Goal: Information Seeking & Learning: Learn about a topic

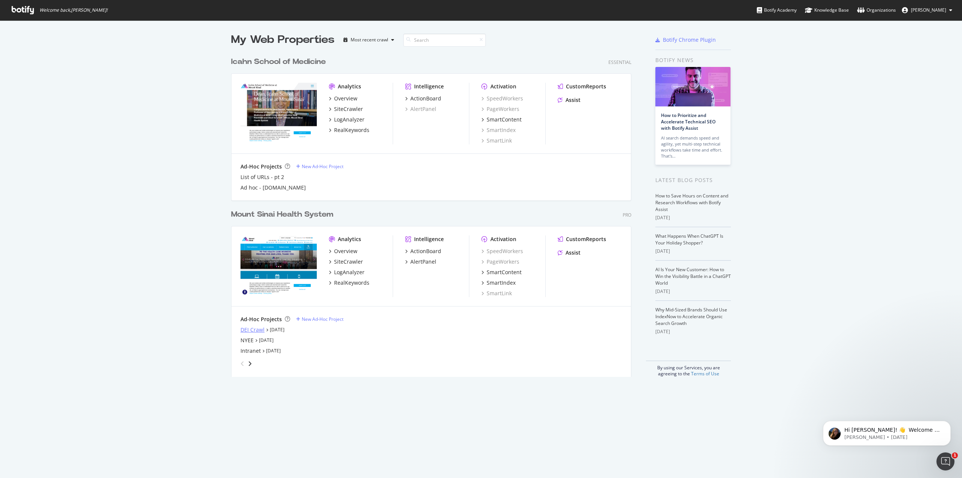
click at [250, 328] on div "DEI Crawl" at bounding box center [253, 330] width 24 height 8
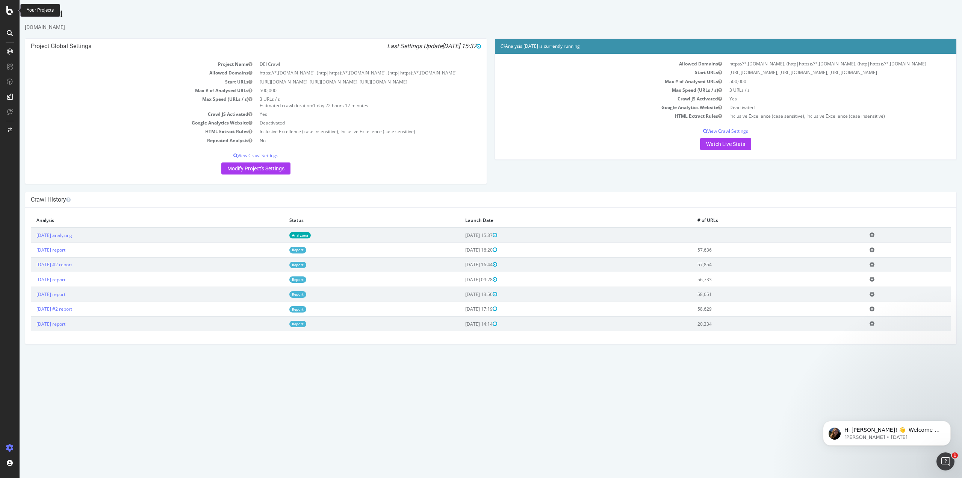
click at [8, 12] on icon at bounding box center [9, 10] width 7 height 9
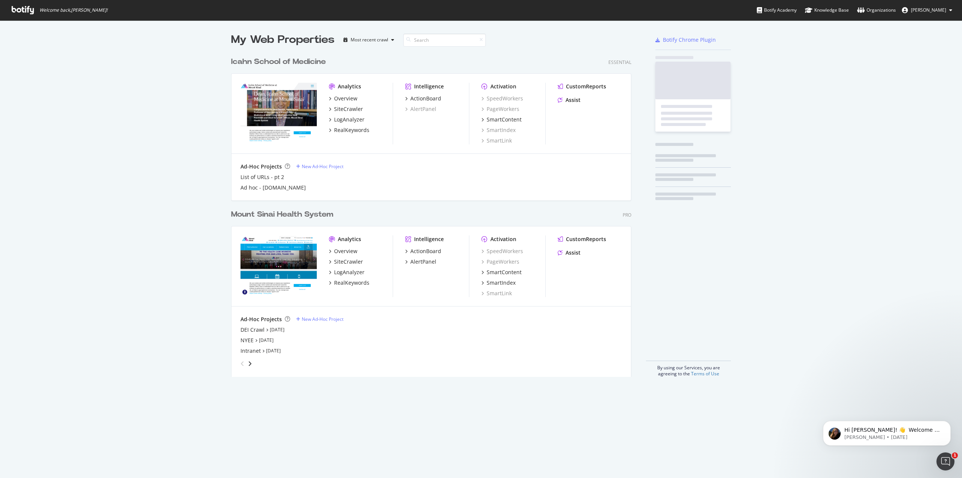
scroll to position [472, 951]
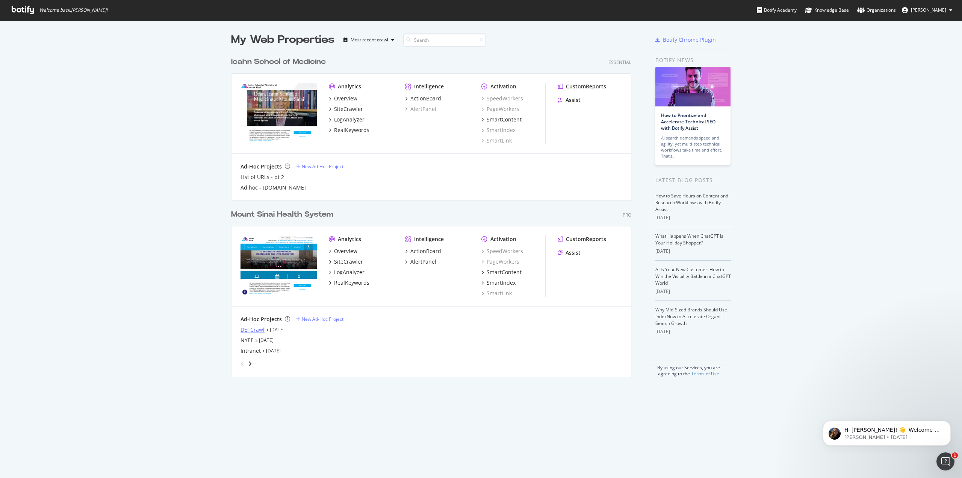
click at [256, 329] on div "DEI Crawl" at bounding box center [253, 330] width 24 height 8
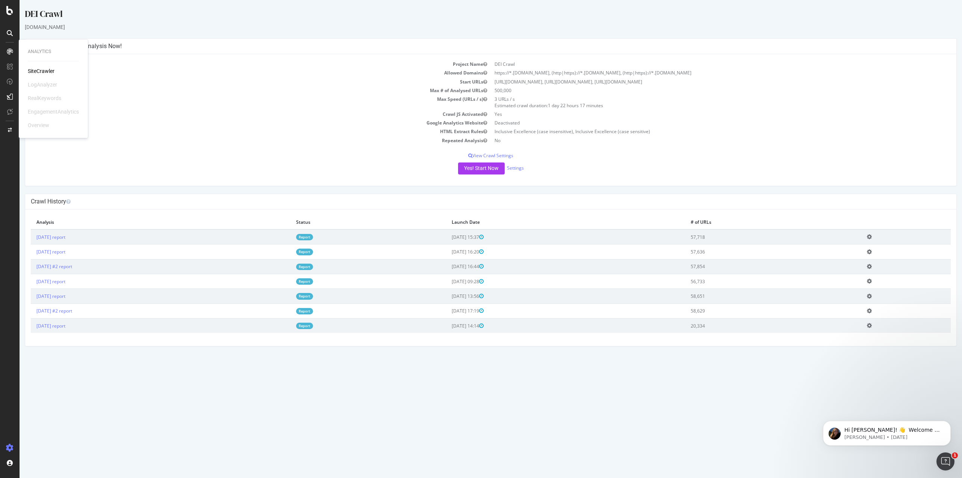
click at [50, 68] on div "SiteCrawler" at bounding box center [41, 71] width 27 height 8
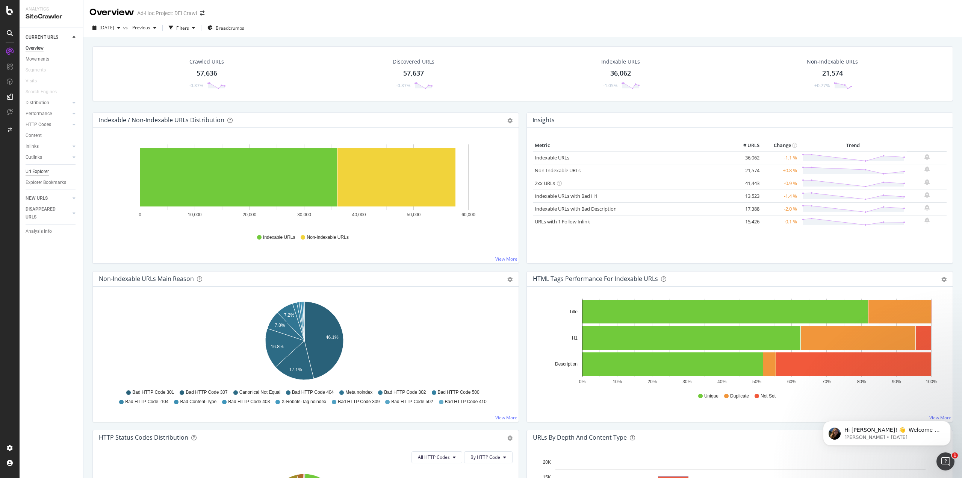
click at [39, 171] on div "Url Explorer" at bounding box center [37, 172] width 23 height 8
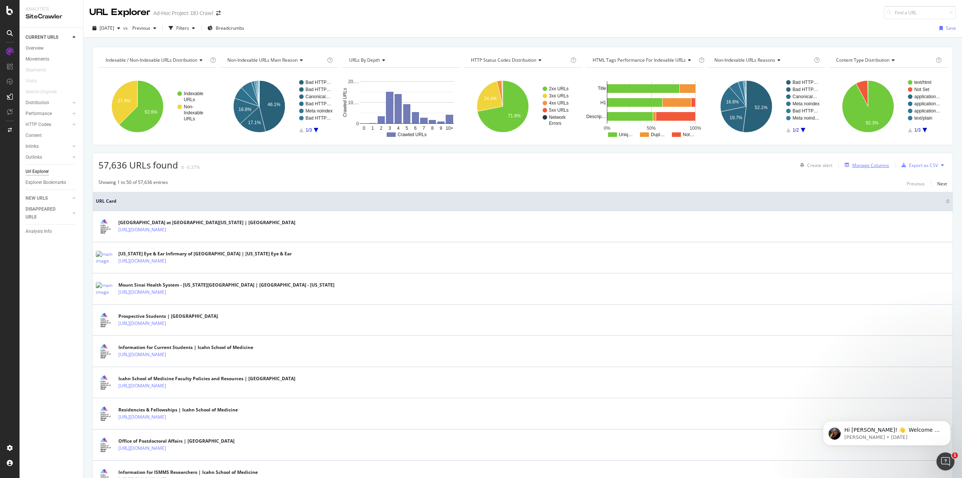
click at [852, 163] on div "Manage Columns" at bounding box center [870, 165] width 37 height 6
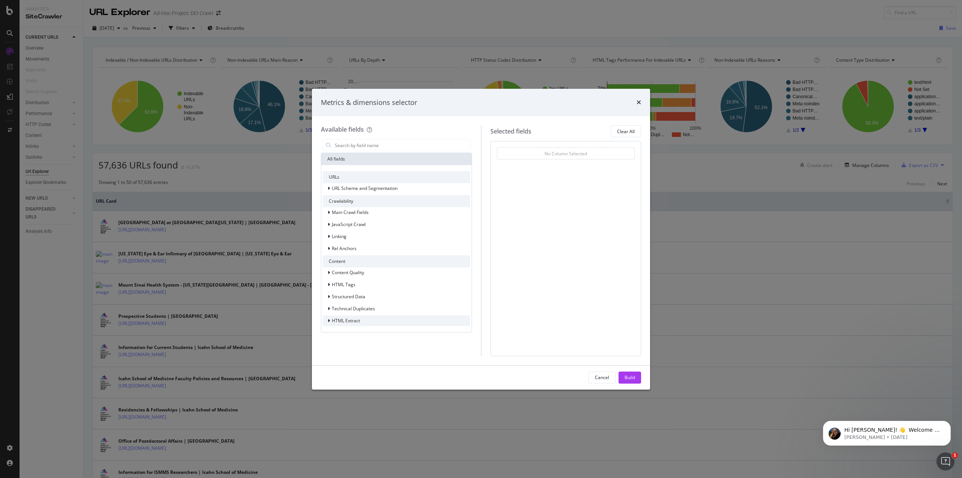
click at [335, 320] on span "HTML Extract" at bounding box center [346, 320] width 28 height 6
click at [640, 98] on div "times" at bounding box center [639, 103] width 5 height 10
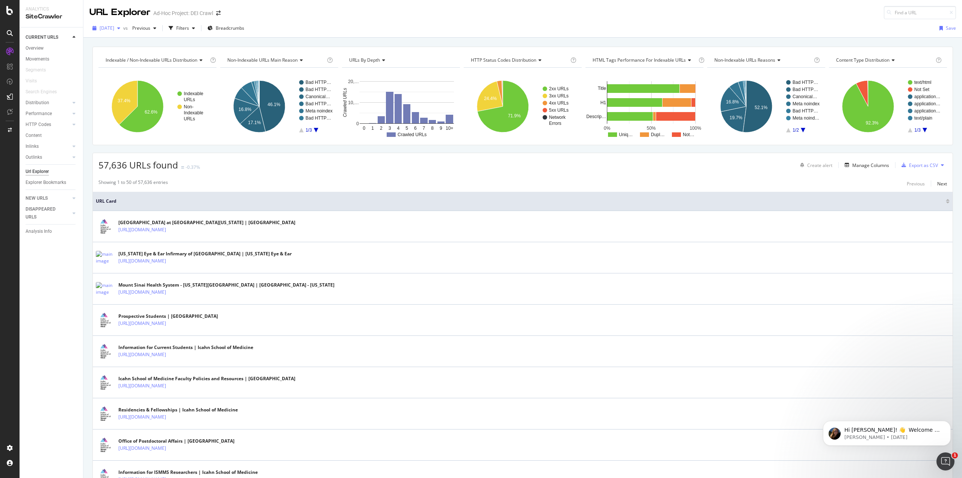
click at [114, 28] on span "[DATE]" at bounding box center [107, 28] width 15 height 6
click at [130, 40] on div "[DATE]" at bounding box center [119, 43] width 39 height 7
click at [123, 27] on div "button" at bounding box center [118, 28] width 9 height 5
click at [133, 42] on div "[DATE]" at bounding box center [119, 43] width 38 height 7
click at [154, 29] on span "[DATE] #2" at bounding box center [141, 28] width 24 height 6
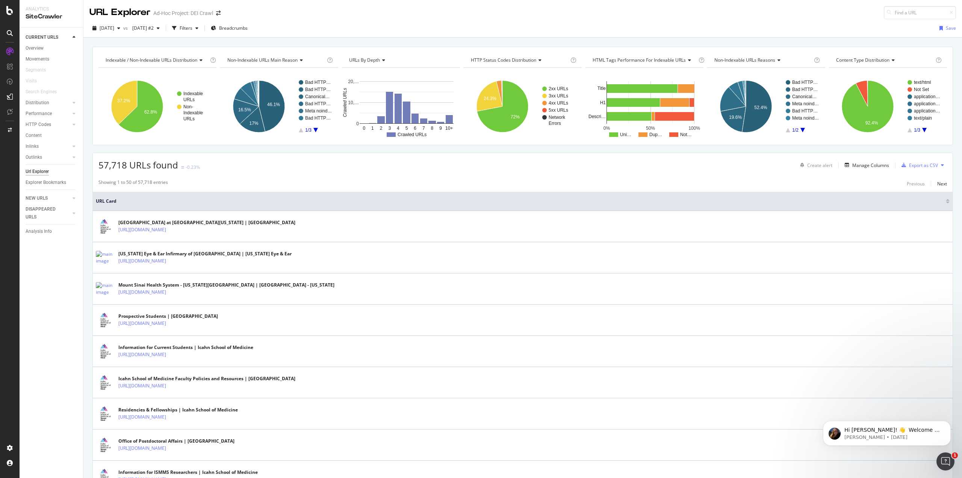
click at [293, 24] on div "[DATE] vs [DATE] #2 Filters Breadcrumbs Save" at bounding box center [522, 29] width 879 height 15
click at [38, 170] on div "Url Explorer" at bounding box center [37, 172] width 23 height 8
click at [872, 161] on div "Manage Columns" at bounding box center [865, 165] width 47 height 8
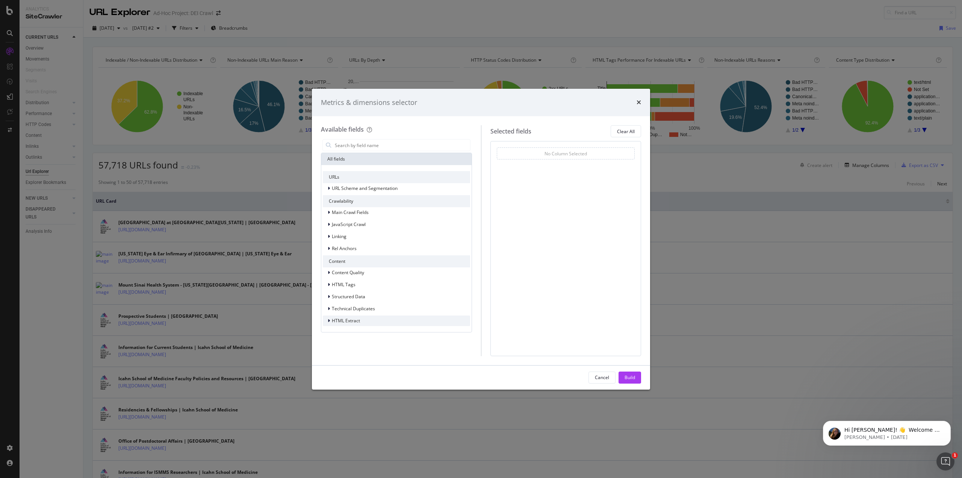
click at [358, 321] on span "HTML Extract" at bounding box center [346, 320] width 28 height 6
click at [358, 332] on span "Inclusive Excellence (case sensitive)" at bounding box center [384, 330] width 75 height 6
drag, startPoint x: 352, startPoint y: 333, endPoint x: 566, endPoint y: 216, distance: 243.9
click at [566, 216] on div "Available fields All fields URLs URL Scheme and Segmentation Crawlability Main …" at bounding box center [481, 240] width 320 height 230
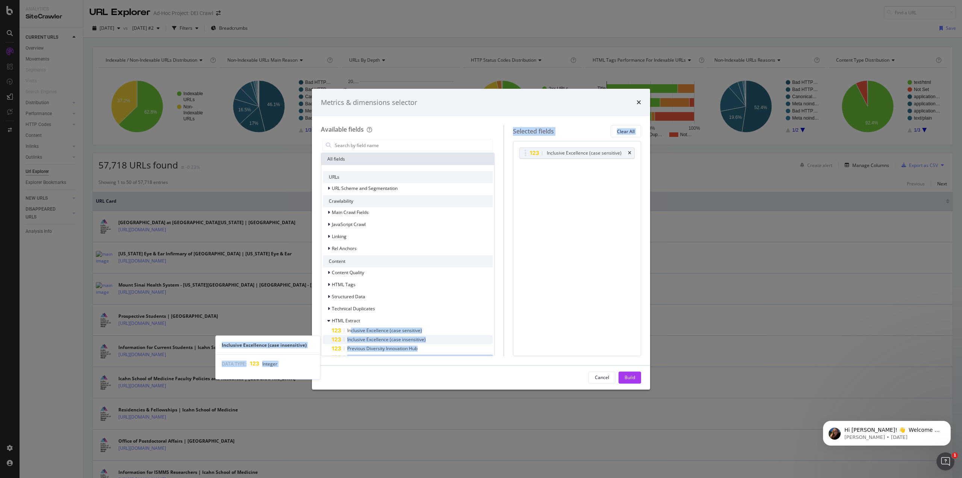
click at [378, 341] on span "Inclusive Excellence (case insensitive)" at bounding box center [386, 339] width 79 height 6
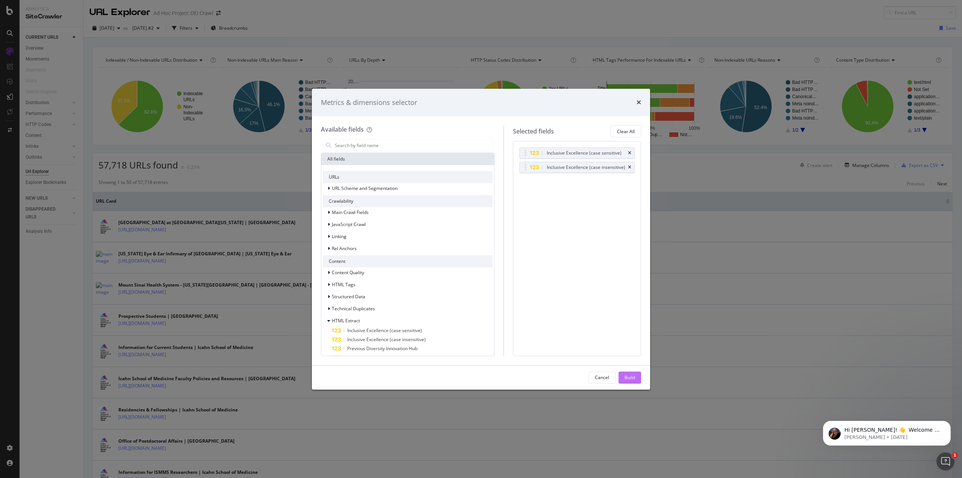
click at [639, 378] on button "Build" at bounding box center [630, 377] width 23 height 12
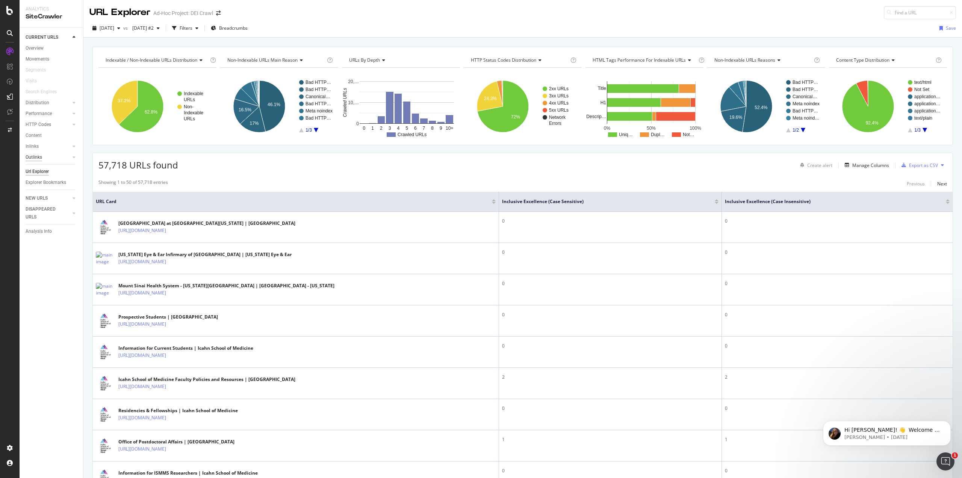
drag, startPoint x: 36, startPoint y: 170, endPoint x: 35, endPoint y: 160, distance: 9.0
click at [36, 170] on div "Url Explorer" at bounding box center [37, 172] width 23 height 8
click at [9, 2] on div at bounding box center [10, 239] width 20 height 478
click at [9, 6] on div at bounding box center [10, 239] width 20 height 478
click at [8, 8] on icon at bounding box center [9, 10] width 7 height 9
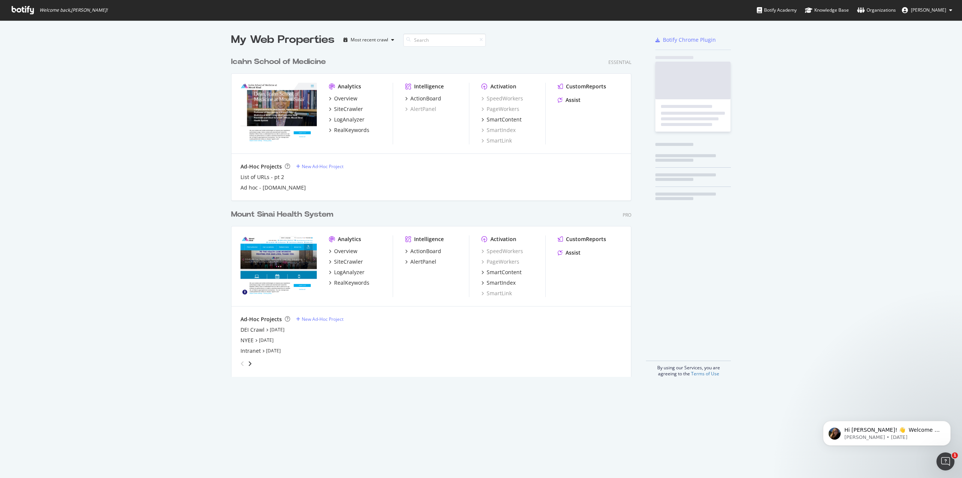
scroll to position [472, 951]
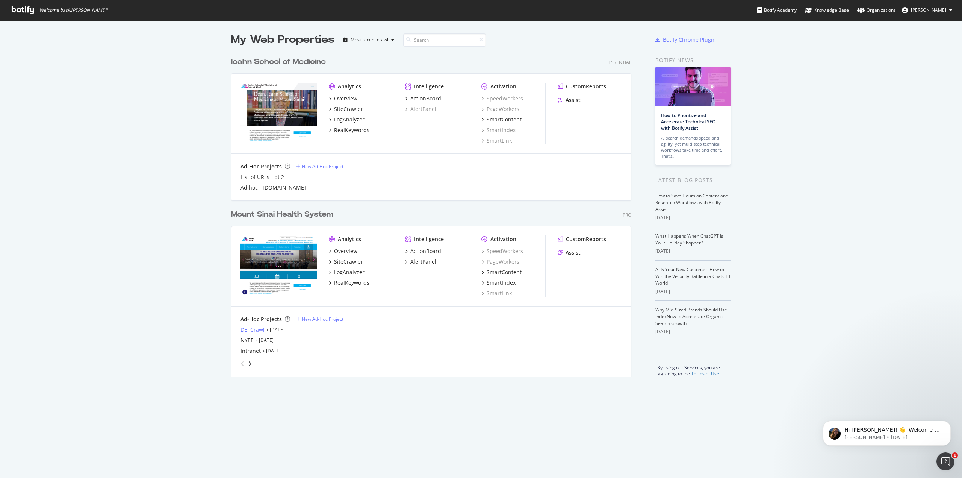
click at [250, 330] on div "DEI Crawl" at bounding box center [253, 330] width 24 height 8
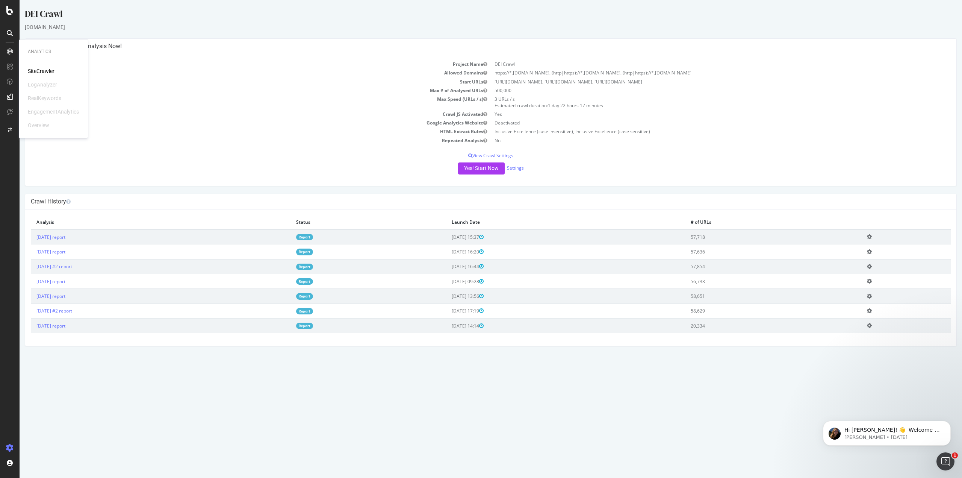
click at [36, 70] on div "SiteCrawler" at bounding box center [41, 71] width 27 height 8
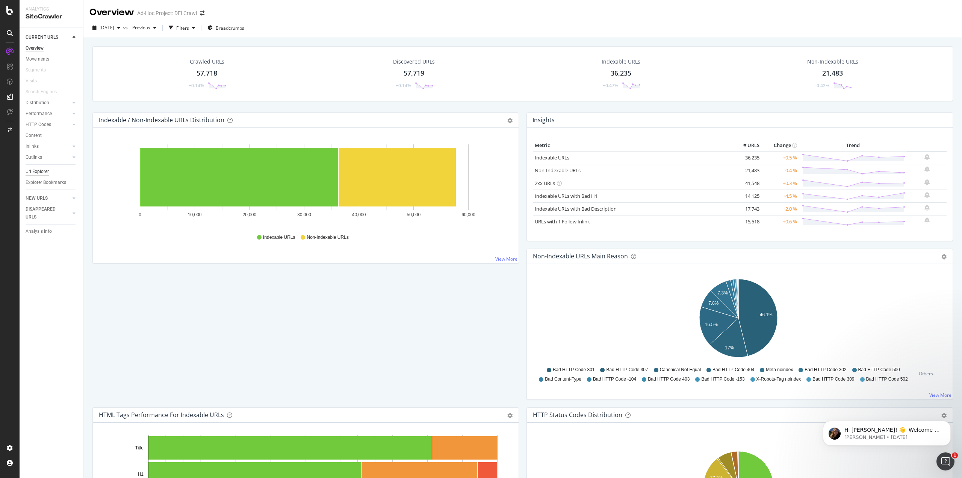
click at [36, 170] on div "Url Explorer" at bounding box center [37, 172] width 23 height 8
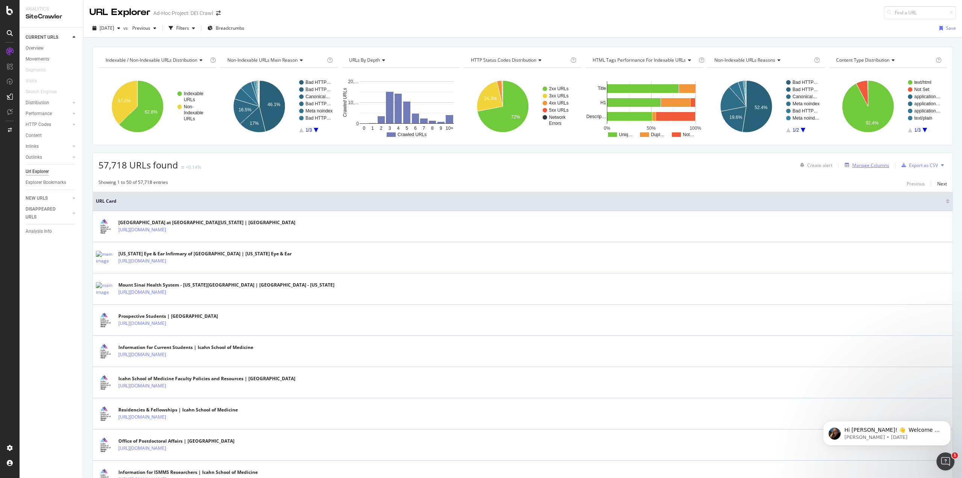
click at [870, 166] on div "Manage Columns" at bounding box center [870, 165] width 37 height 6
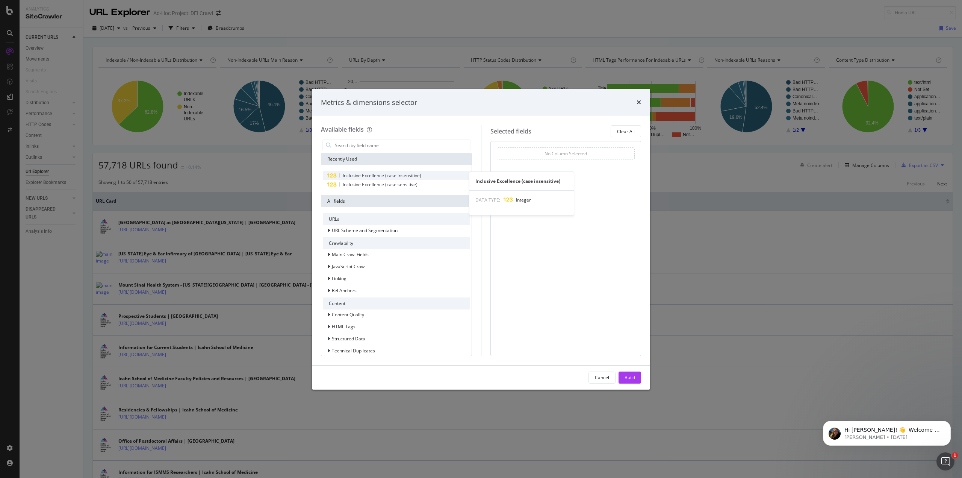
click at [399, 173] on span "Inclusive Excellence (case insensitive)" at bounding box center [382, 175] width 79 height 6
click at [401, 186] on span "Inclusive Excellence (case sensitive)" at bounding box center [380, 184] width 75 height 6
click at [628, 379] on div "Build" at bounding box center [630, 377] width 11 height 6
